Goal: Information Seeking & Learning: Find specific page/section

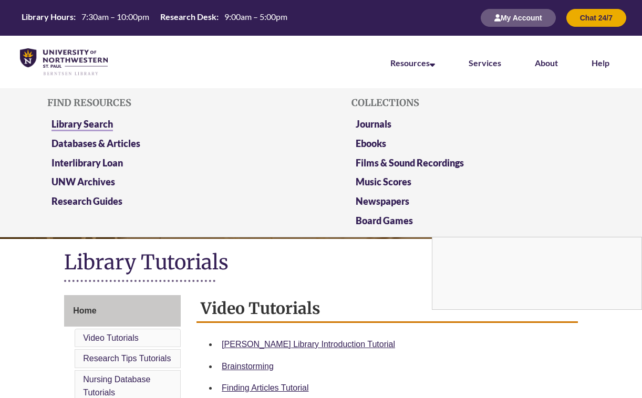
click at [95, 119] on link "Library Search" at bounding box center [82, 124] width 61 height 13
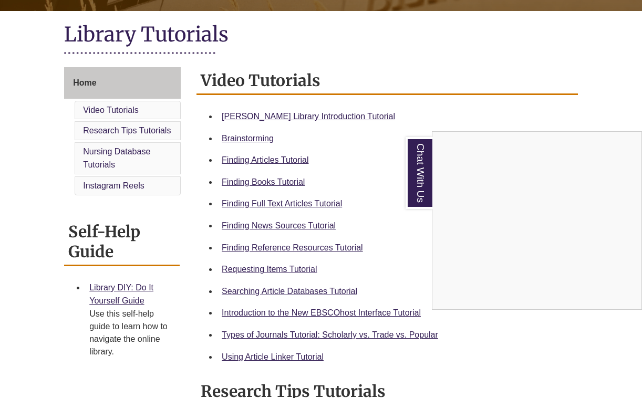
scroll to position [234, 0]
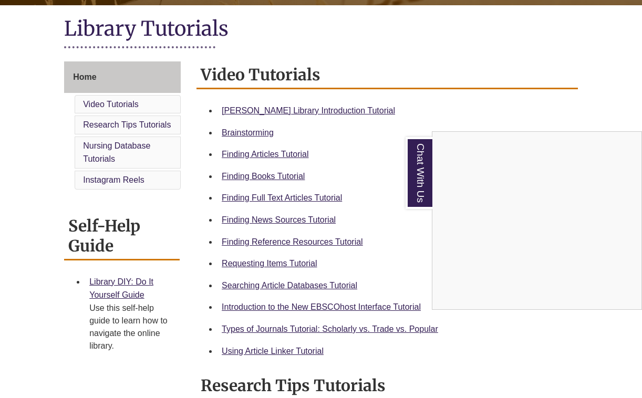
click at [274, 265] on div "Chat With Us" at bounding box center [321, 199] width 642 height 398
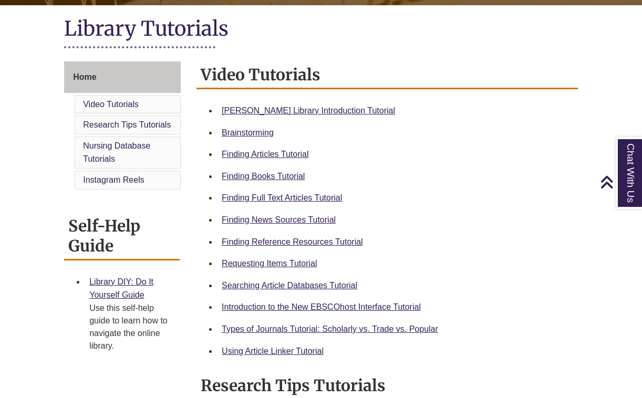
click at [274, 265] on link "Requesting Items Tutorial" at bounding box center [269, 263] width 95 height 9
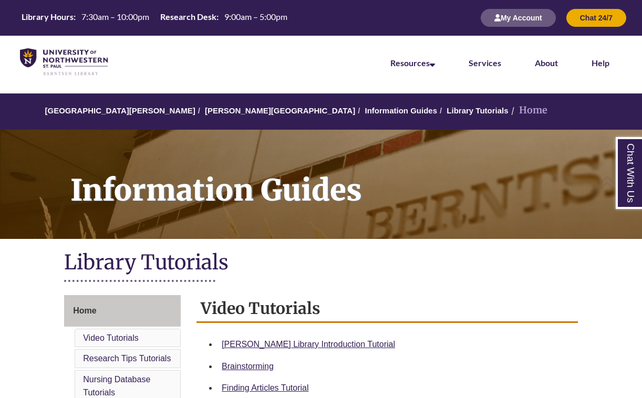
scroll to position [0, 0]
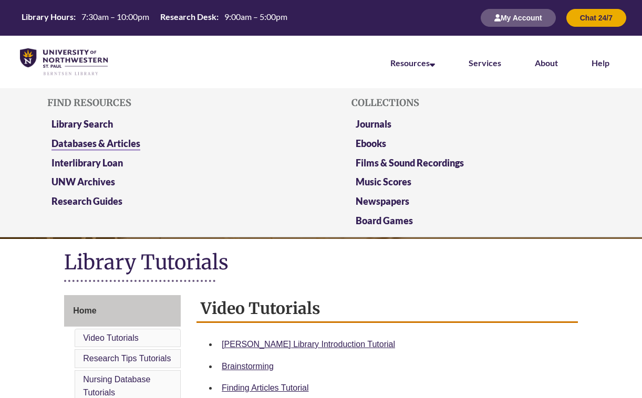
click at [105, 138] on link "Databases & Articles" at bounding box center [96, 144] width 89 height 13
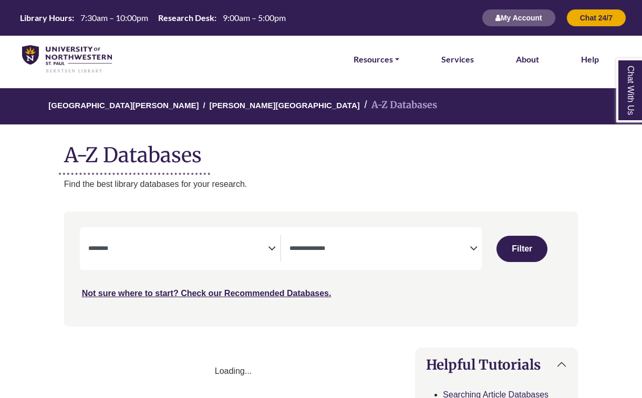
select select "Database Subject Filter"
select select "Database Types Filter"
select select "Database Subject Filter"
select select "Database Types Filter"
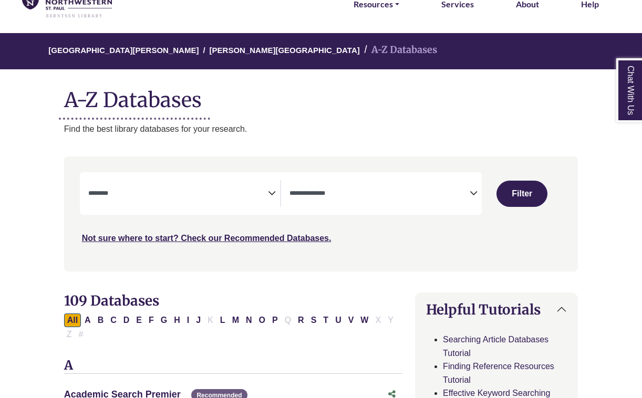
scroll to position [60, 0]
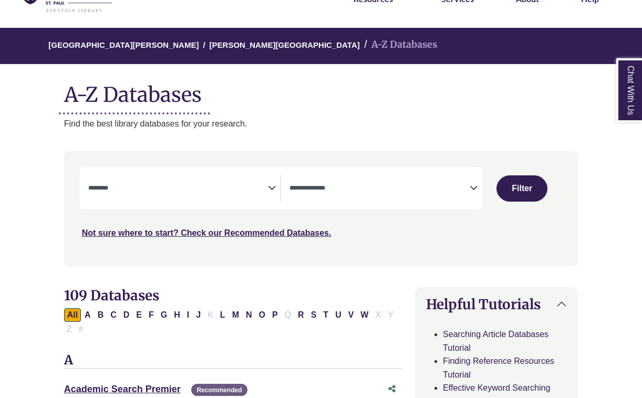
click at [263, 187] on textarea "Search" at bounding box center [178, 189] width 180 height 8
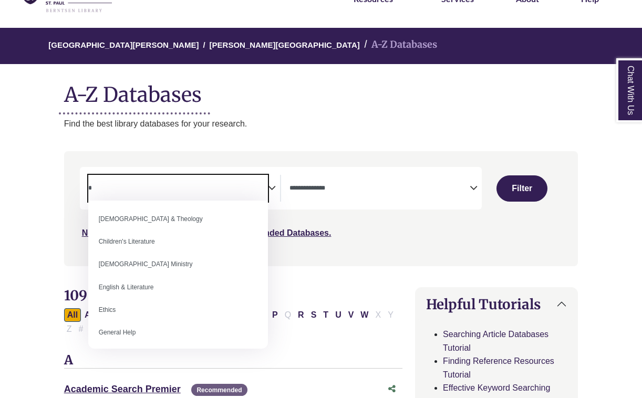
scroll to position [0, 0]
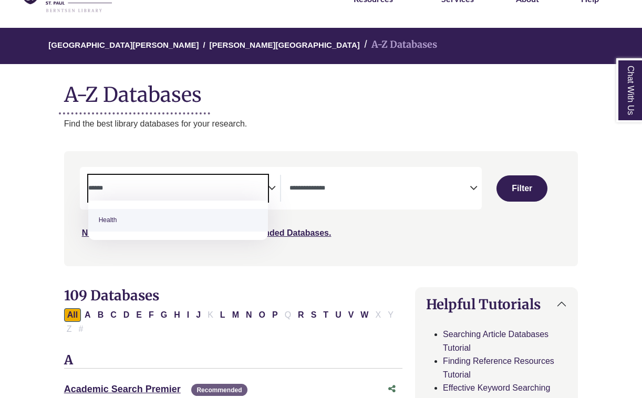
type textarea "******"
select select "*****"
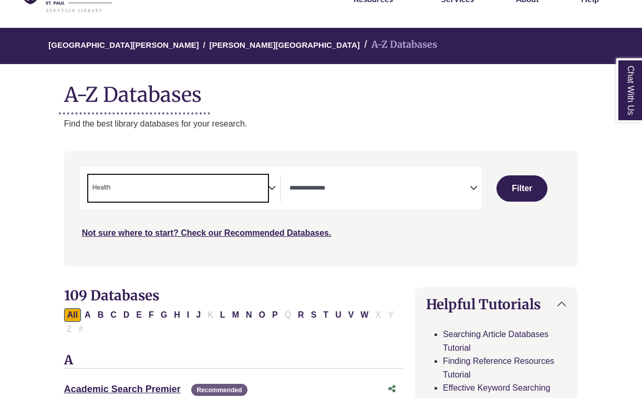
scroll to position [210, 0]
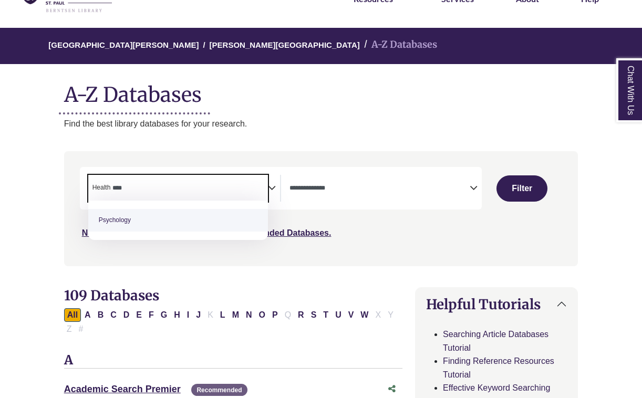
type textarea "****"
type textarea "***"
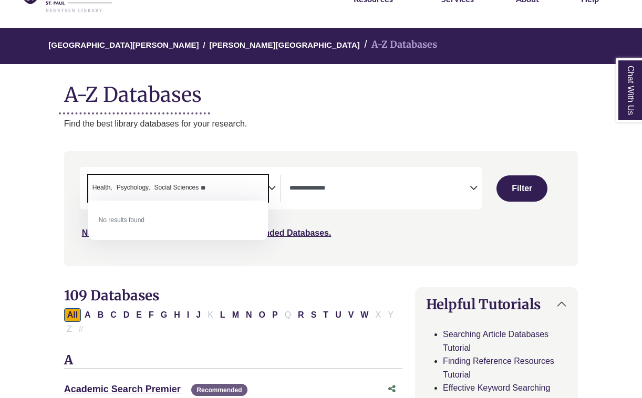
type textarea "*"
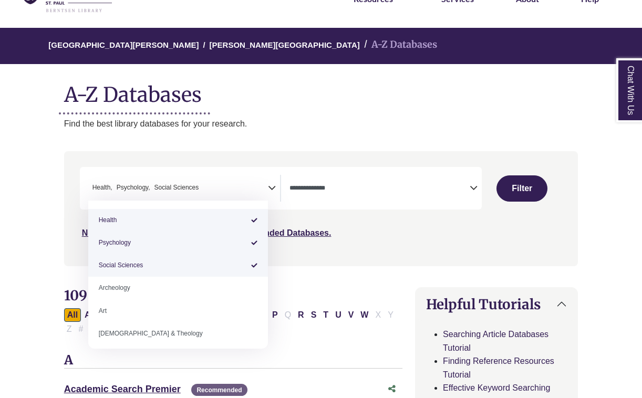
click at [465, 183] on span "Search filters" at bounding box center [380, 186] width 180 height 9
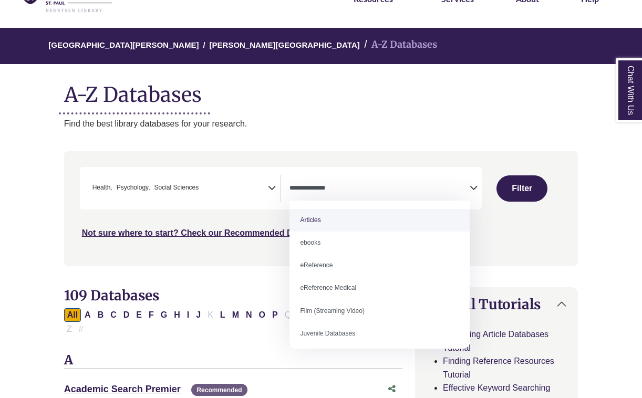
scroll to position [0, 0]
click at [435, 156] on div "Search filters" at bounding box center [321, 209] width 502 height 106
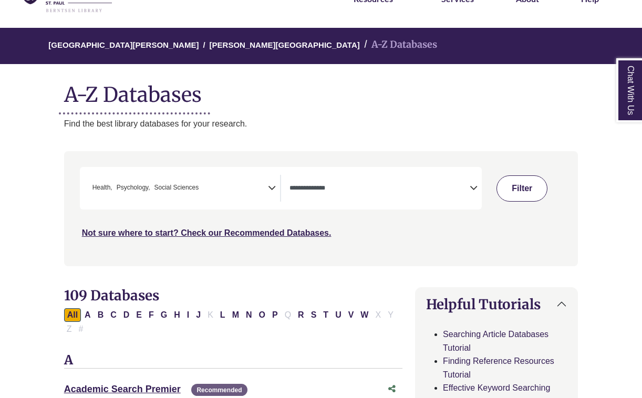
click at [510, 189] on button "Filter" at bounding box center [522, 189] width 51 height 26
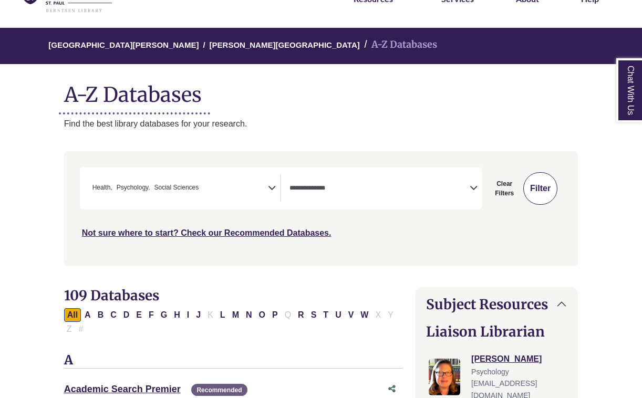
select select "Database Types Filter"
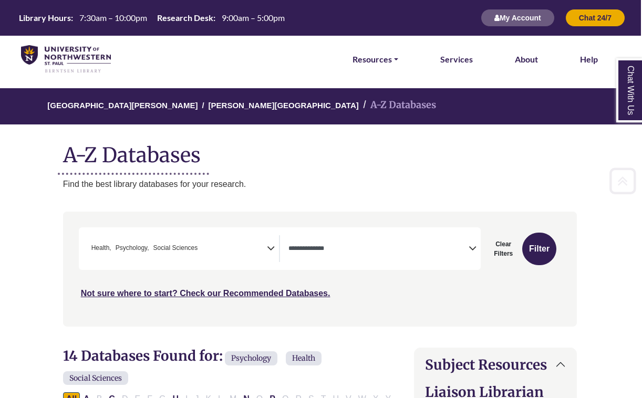
scroll to position [0, 1]
click at [380, 58] on link "Resources" at bounding box center [376, 60] width 46 height 14
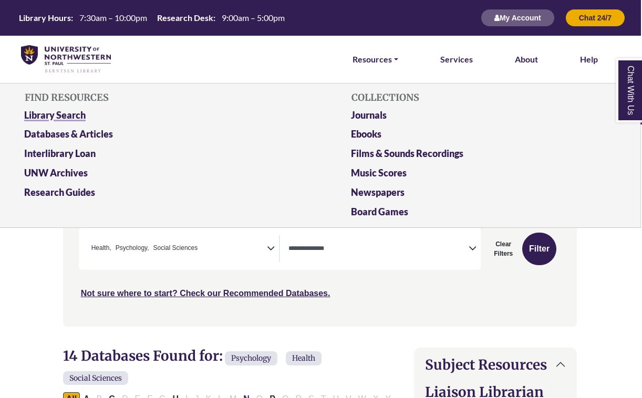
click at [35, 114] on link "Library Search" at bounding box center [156, 117] width 281 height 19
